Goal: Navigation & Orientation: Find specific page/section

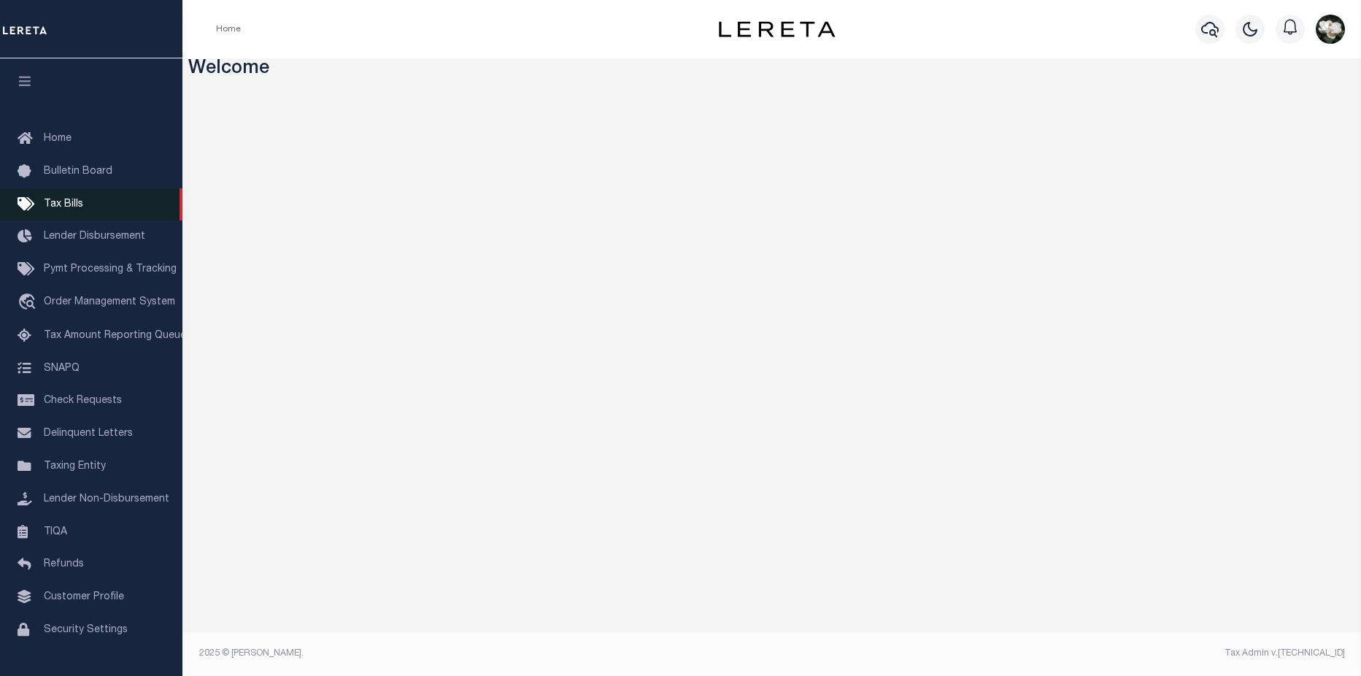
click at [74, 203] on span "Tax Bills" at bounding box center [63, 204] width 39 height 10
